Goal: Transaction & Acquisition: Purchase product/service

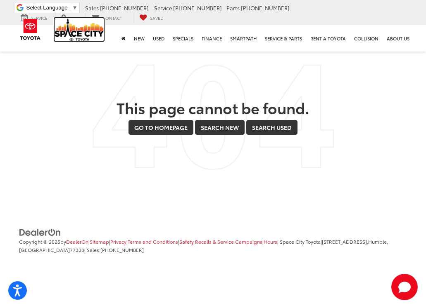
click at [83, 31] on img at bounding box center [79, 29] width 50 height 23
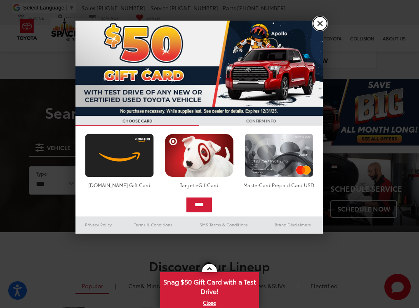
click at [324, 22] on link "X" at bounding box center [320, 24] width 14 height 14
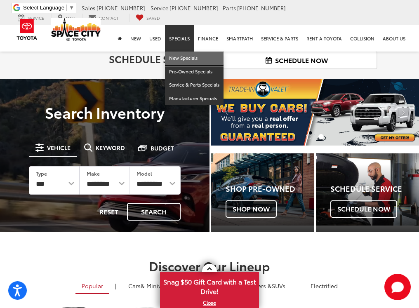
click at [186, 59] on link "New Specials" at bounding box center [194, 59] width 59 height 14
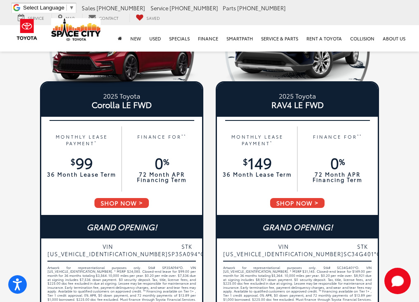
scroll to position [124, 0]
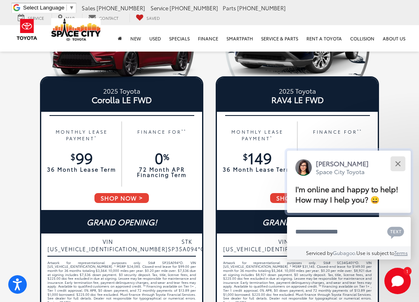
click at [405, 165] on button "Close" at bounding box center [398, 164] width 18 height 18
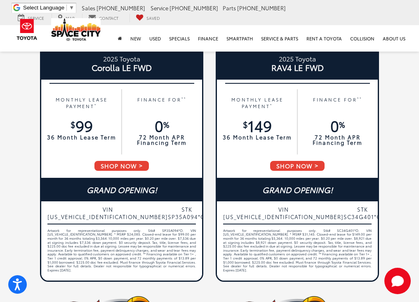
scroll to position [206, 0]
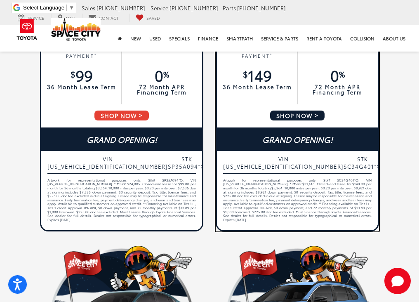
click at [306, 117] on span "SHOP NOW" at bounding box center [298, 116] width 56 height 12
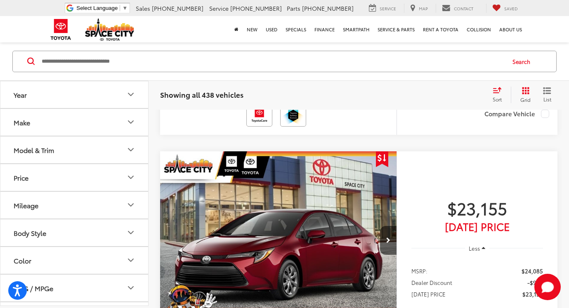
scroll to position [743, 0]
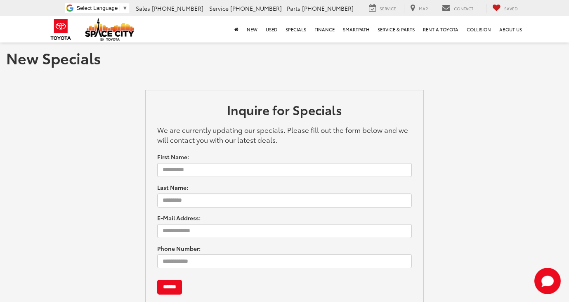
scroll to position [128, 0]
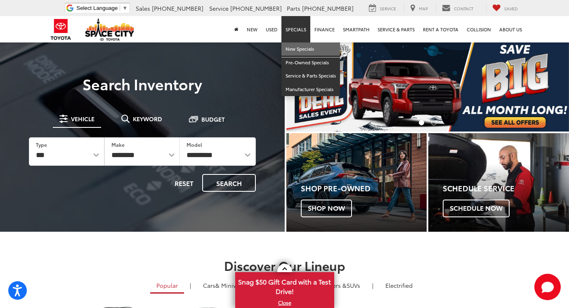
click at [304, 50] on link "New Specials" at bounding box center [311, 50] width 59 height 14
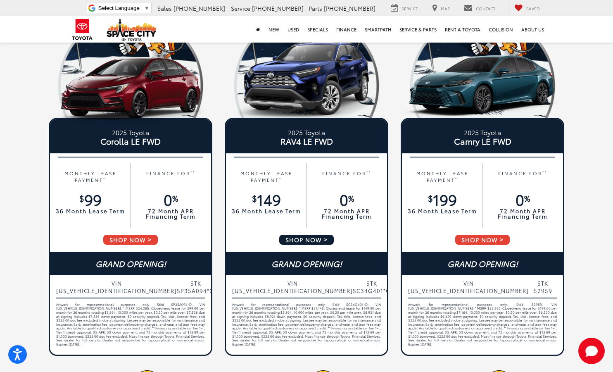
scroll to position [124, 0]
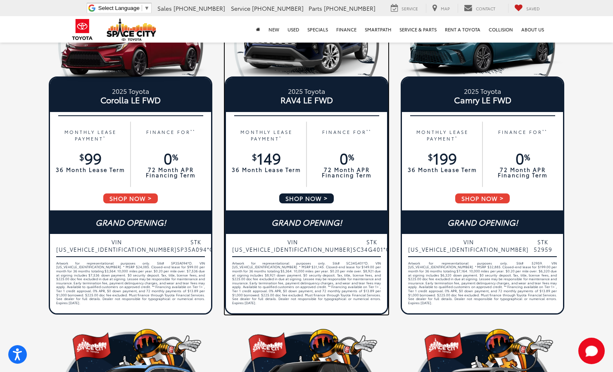
click at [318, 197] on span "SHOP NOW" at bounding box center [306, 198] width 56 height 12
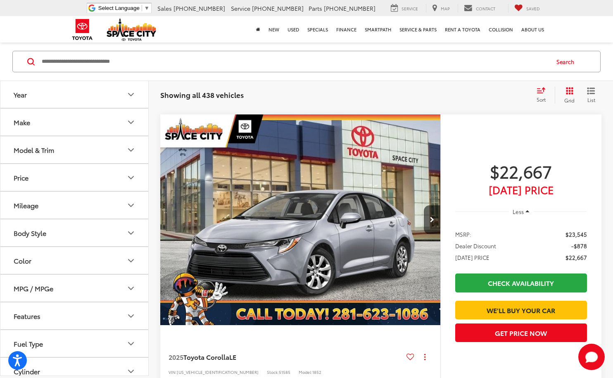
scroll to position [248, 0]
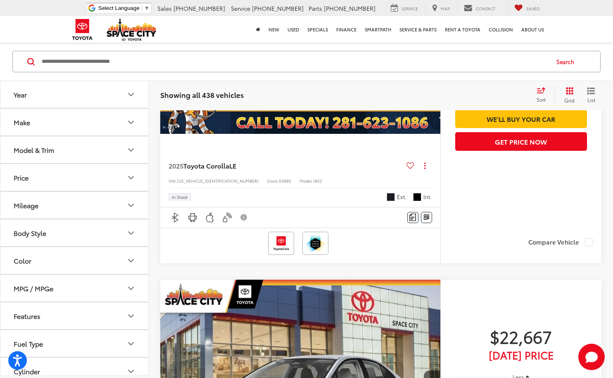
click at [109, 100] on button "Year" at bounding box center [74, 94] width 149 height 27
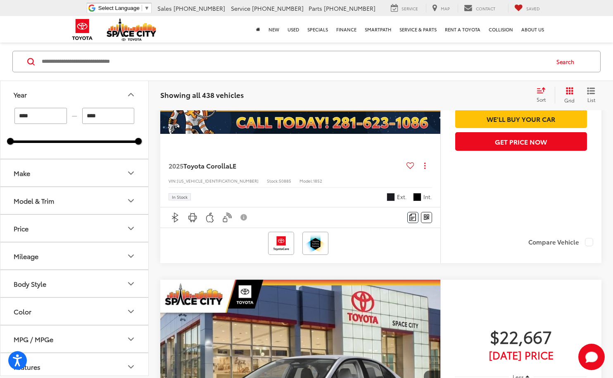
drag, startPoint x: 59, startPoint y: 117, endPoint x: -11, endPoint y: 114, distance: 70.3
type input "****"
click at [123, 118] on input "****" at bounding box center [108, 116] width 52 height 16
drag, startPoint x: 124, startPoint y: 116, endPoint x: 54, endPoint y: 119, distance: 69.8
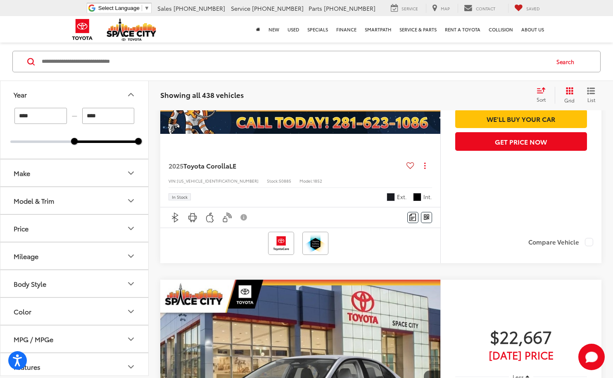
click at [54, 119] on div "**** — ****" at bounding box center [74, 116] width 128 height 16
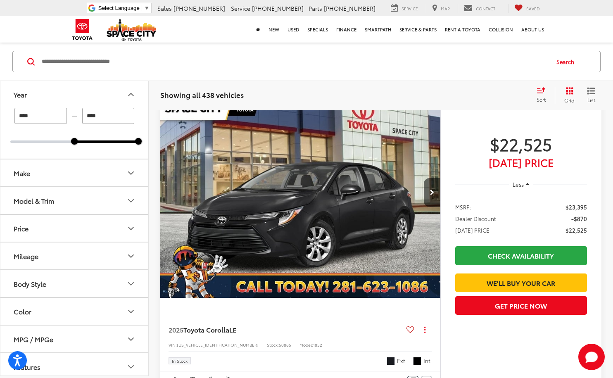
scroll to position [60, 0]
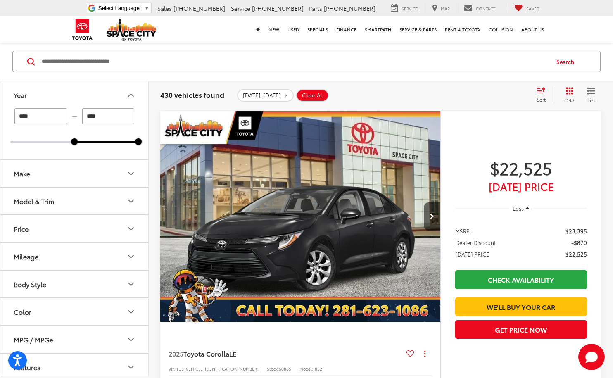
click at [135, 112] on div "**** — ****" at bounding box center [74, 116] width 128 height 16
click at [82, 166] on button "Make" at bounding box center [74, 173] width 149 height 27
click at [90, 167] on button "Make" at bounding box center [74, 173] width 149 height 27
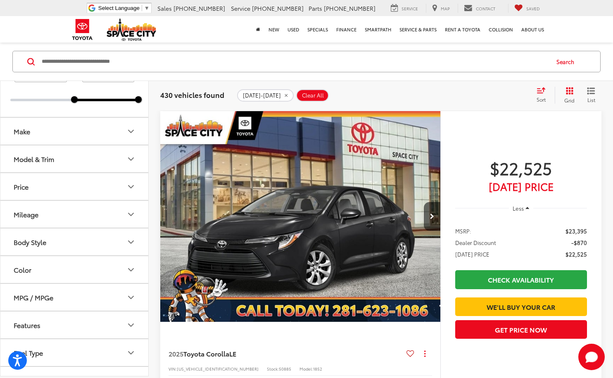
scroll to position [41, 0]
click at [82, 161] on button "Model & Trim" at bounding box center [74, 159] width 149 height 27
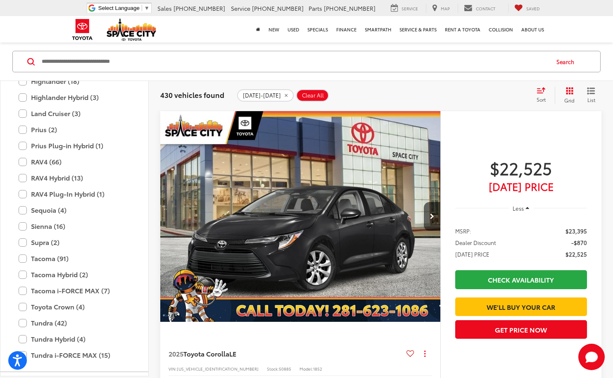
scroll to position [325, 0]
click at [23, 160] on label "RAV4 (66)" at bounding box center [74, 161] width 111 height 14
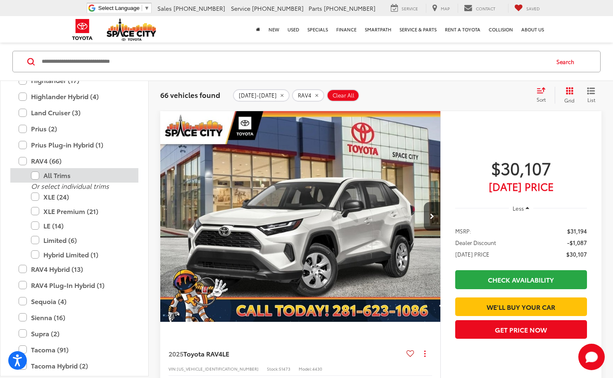
click at [36, 175] on label "All Trims" at bounding box center [80, 175] width 99 height 14
click at [394, 89] on div "2025-2026 RAV4 Clear All + 0" at bounding box center [381, 95] width 296 height 12
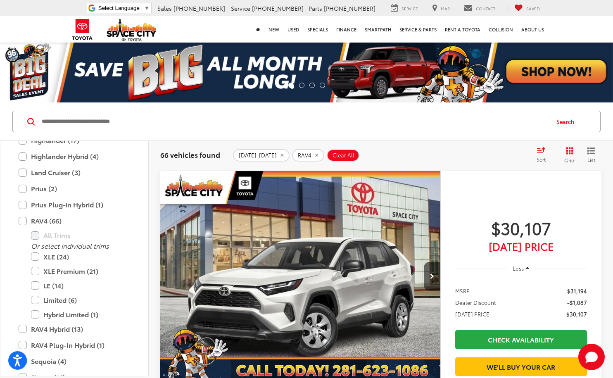
click at [545, 152] on icon "Select sort value" at bounding box center [540, 150] width 9 height 6
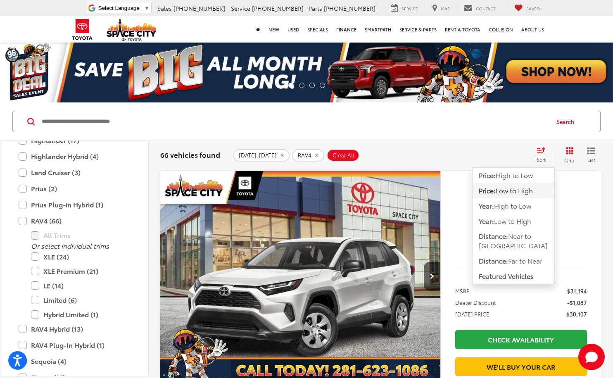
click at [518, 190] on span "Low to High" at bounding box center [513, 189] width 37 height 9
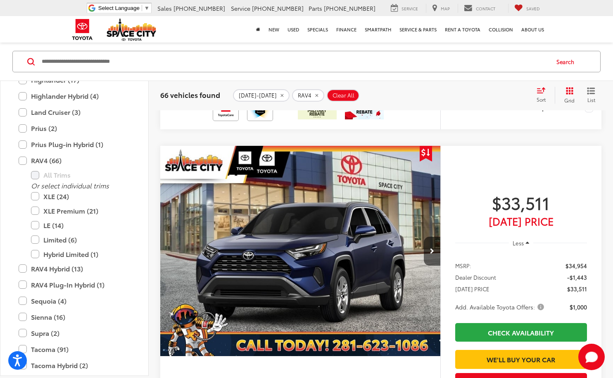
scroll to position [3385, 0]
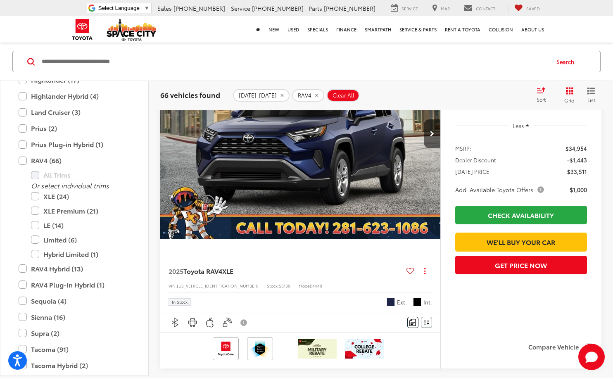
click at [200, 79] on div "Search" at bounding box center [306, 62] width 613 height 38
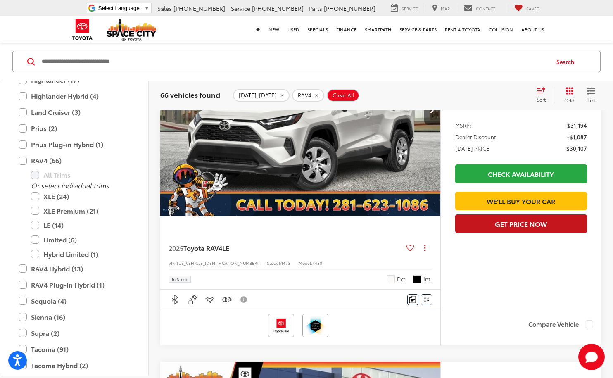
scroll to position [165, 0]
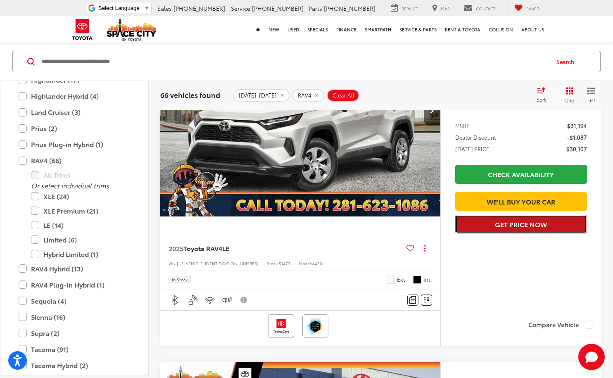
click at [511, 233] on button "Get Price Now" at bounding box center [521, 224] width 132 height 19
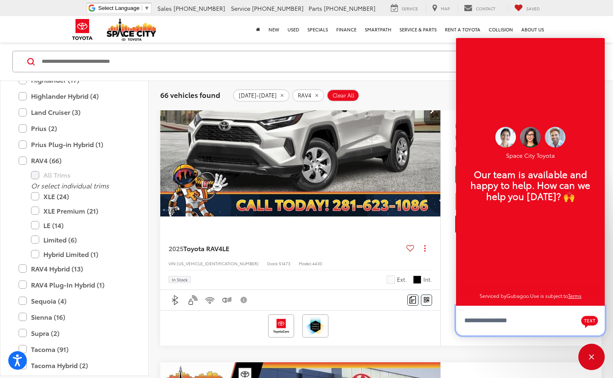
scroll to position [10, 0]
click at [450, 319] on div "Compare Vehicle" at bounding box center [520, 329] width 161 height 31
click at [424, 85] on div "66 vehicles found 2025-2026 RAV4 Clear All + 0 test Sort Price: High to Low Pri…" at bounding box center [381, 95] width 464 height 30
drag, startPoint x: 553, startPoint y: 69, endPoint x: 555, endPoint y: 74, distance: 5.4
click at [553, 70] on div "Space City Toyota Our team is available and happy to help. How can we help you …" at bounding box center [530, 172] width 149 height 268
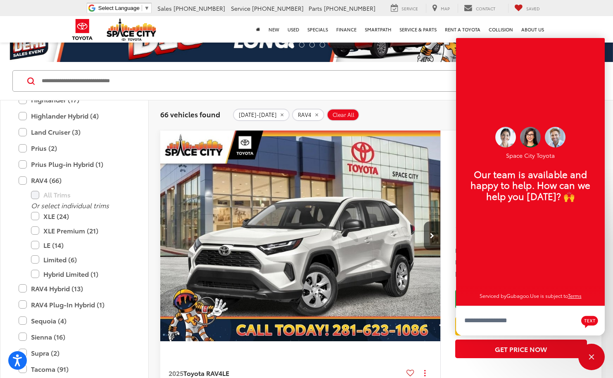
scroll to position [124, 0]
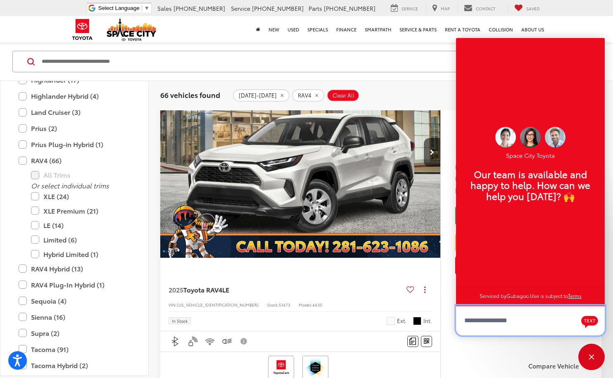
click at [550, 324] on textarea "Type your message" at bounding box center [530, 320] width 149 height 30
click at [450, 304] on div "$30,107 Today's Price Less MSRP: $31,194 Dealer Discount -$1,087 TODAY'S PRICE …" at bounding box center [520, 201] width 161 height 308
click at [505, 319] on textarea "Type your message" at bounding box center [530, 320] width 149 height 30
click at [505, 319] on textarea "Type your message" at bounding box center [530, 320] width 149 height 29
click at [504, 320] on textarea "Type your message" at bounding box center [530, 320] width 149 height 29
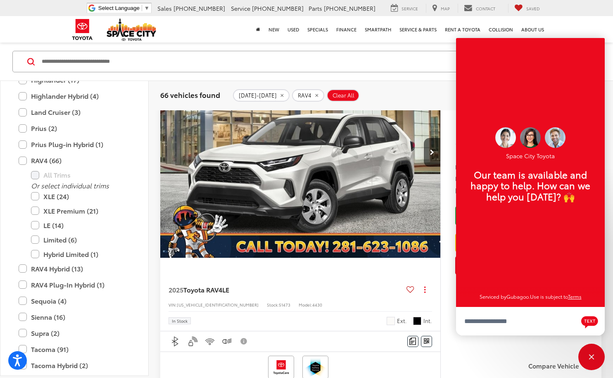
click at [449, 317] on div "$30,107 Today's Price Less MSRP: $31,194 Dealer Discount -$1,087 TODAY'S PRICE …" at bounding box center [520, 201] width 161 height 308
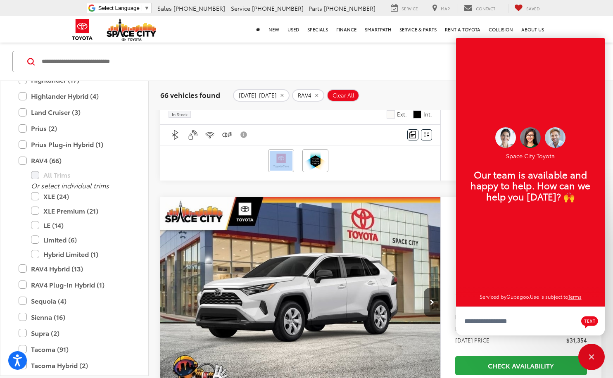
scroll to position [289, 0]
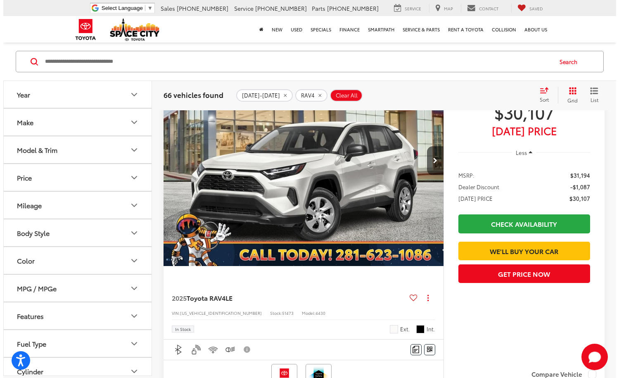
scroll to position [123, 0]
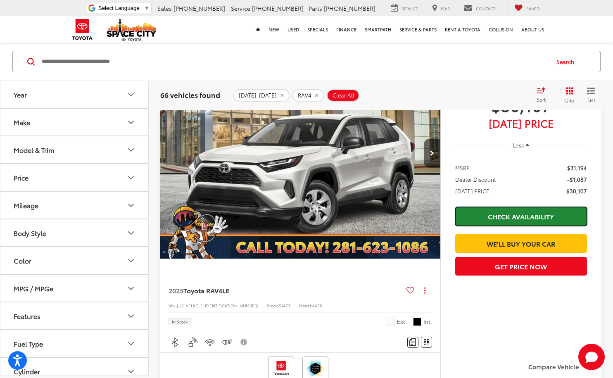
click at [519, 213] on link "Check Availability" at bounding box center [521, 216] width 132 height 19
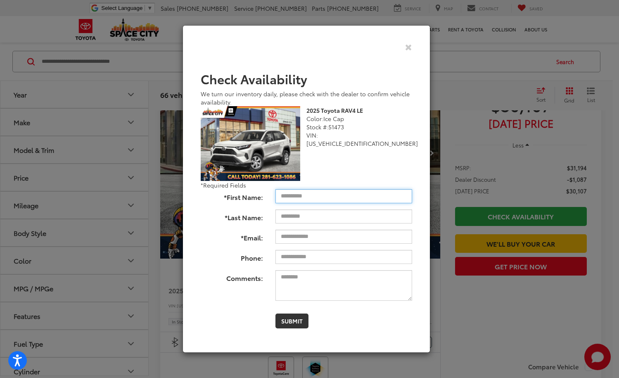
click at [320, 192] on input "*First Name:" at bounding box center [343, 196] width 137 height 14
type input "*******"
click at [324, 218] on input "*Last Name:" at bounding box center [343, 216] width 137 height 14
type input "*****"
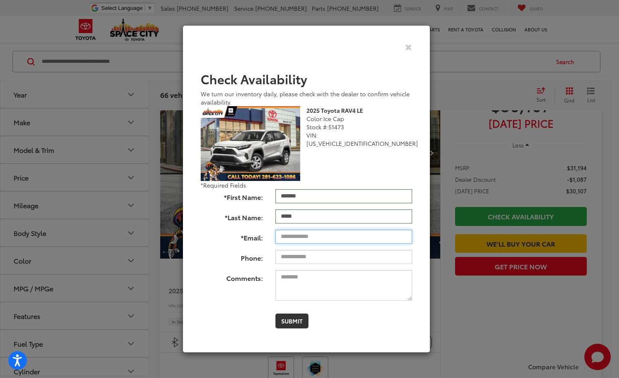
click at [321, 236] on input "*Email:" at bounding box center [343, 237] width 137 height 14
type input "**********"
click at [316, 281] on textarea "Comments:" at bounding box center [343, 285] width 137 height 31
paste textarea "*"
click at [324, 275] on textarea "Comments:" at bounding box center [343, 285] width 137 height 31
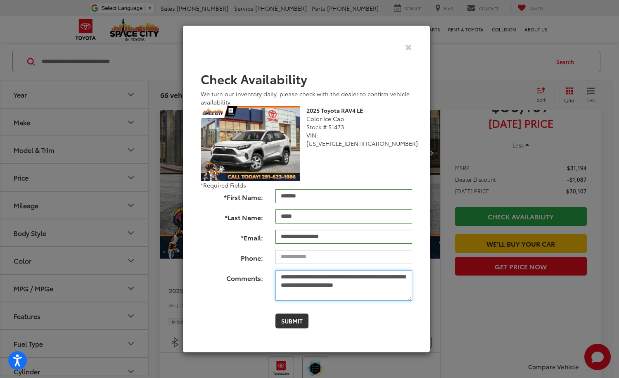
type textarea "**********"
click at [318, 318] on div "Submit" at bounding box center [343, 320] width 149 height 15
click at [285, 321] on button "Submit" at bounding box center [291, 320] width 33 height 15
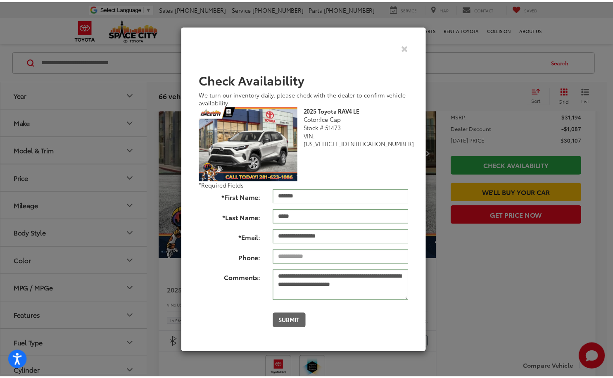
scroll to position [0, 0]
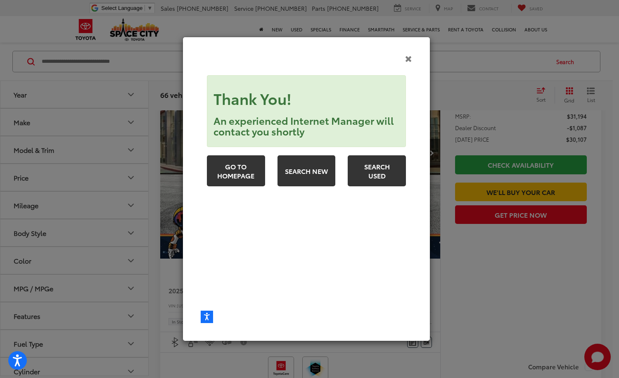
click at [408, 58] on icon "Close" at bounding box center [408, 58] width 7 height 9
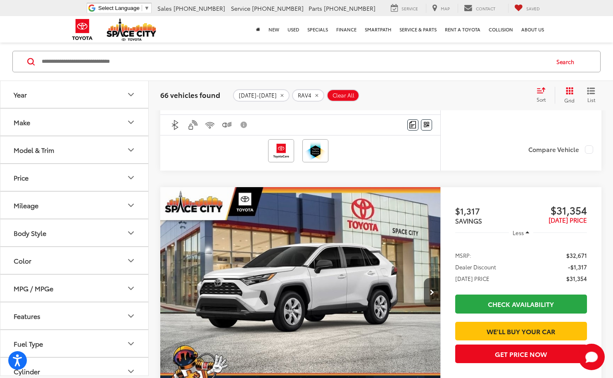
scroll to position [371, 0]
